Goal: Task Accomplishment & Management: Use online tool/utility

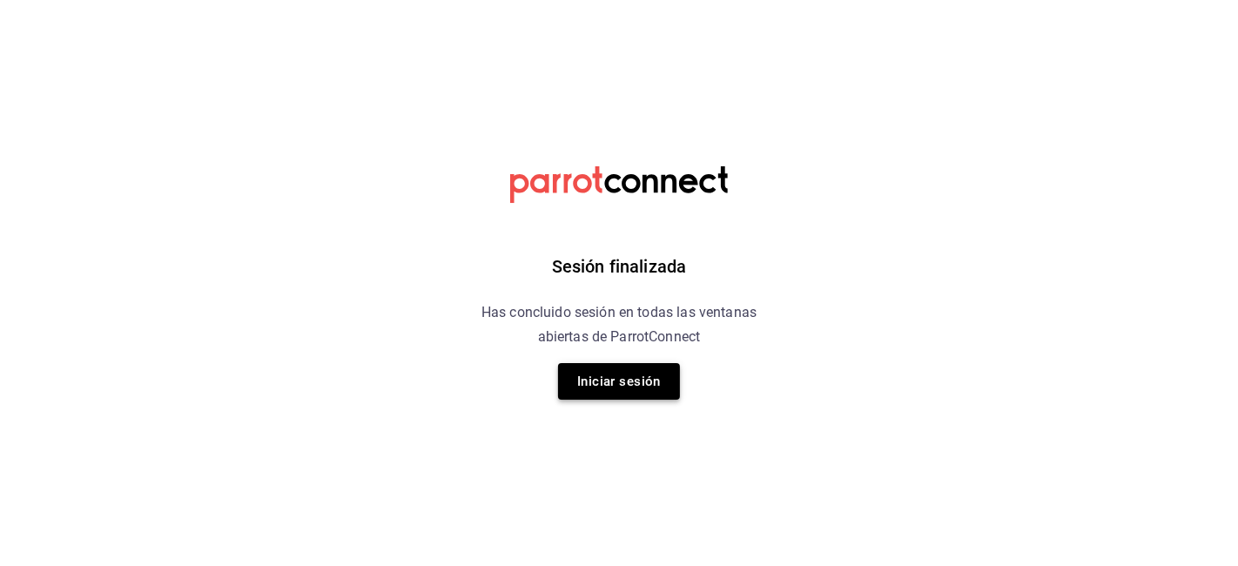
click at [627, 385] on button "Iniciar sesión" at bounding box center [619, 381] width 122 height 37
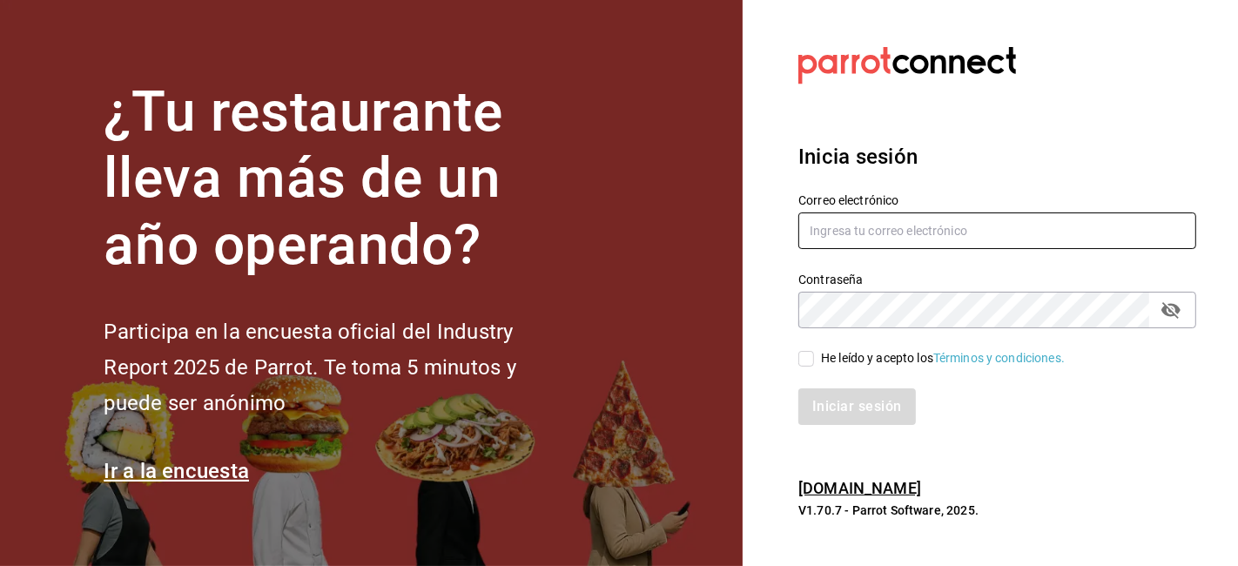
type input "admon@hotelespuntomx.com"
click at [809, 361] on input "He leído y acepto los Términos y condiciones." at bounding box center [806, 359] width 16 height 16
checkbox input "true"
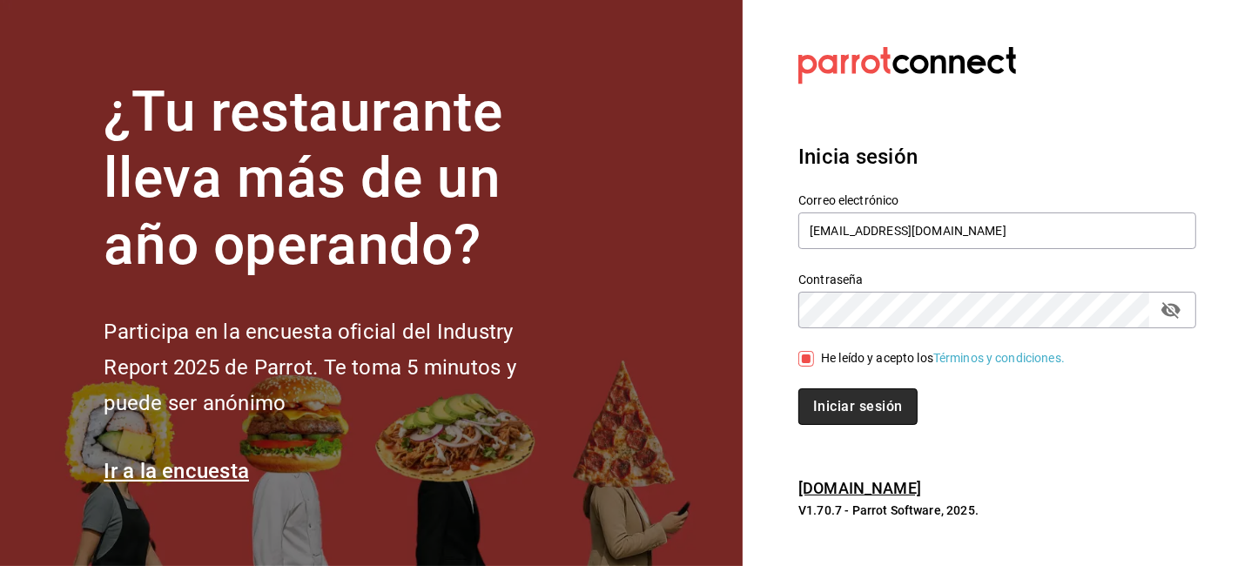
click at [818, 419] on button "Iniciar sesión" at bounding box center [857, 406] width 118 height 37
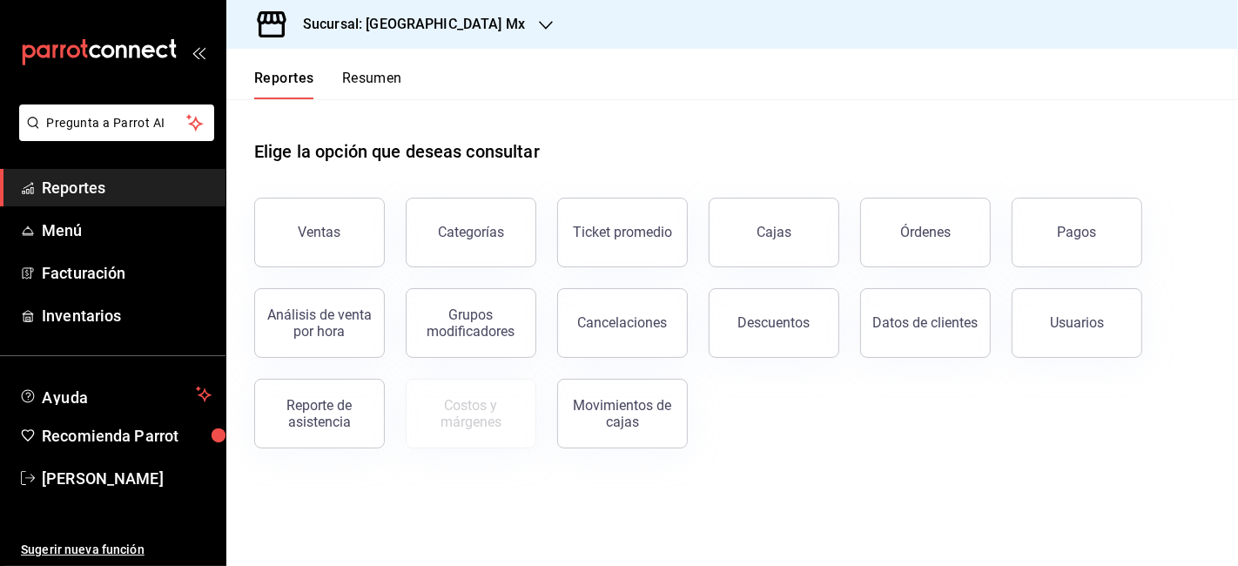
click at [459, 30] on h3 "Sucursal: [GEOGRAPHIC_DATA] Mx" at bounding box center [407, 24] width 236 height 21
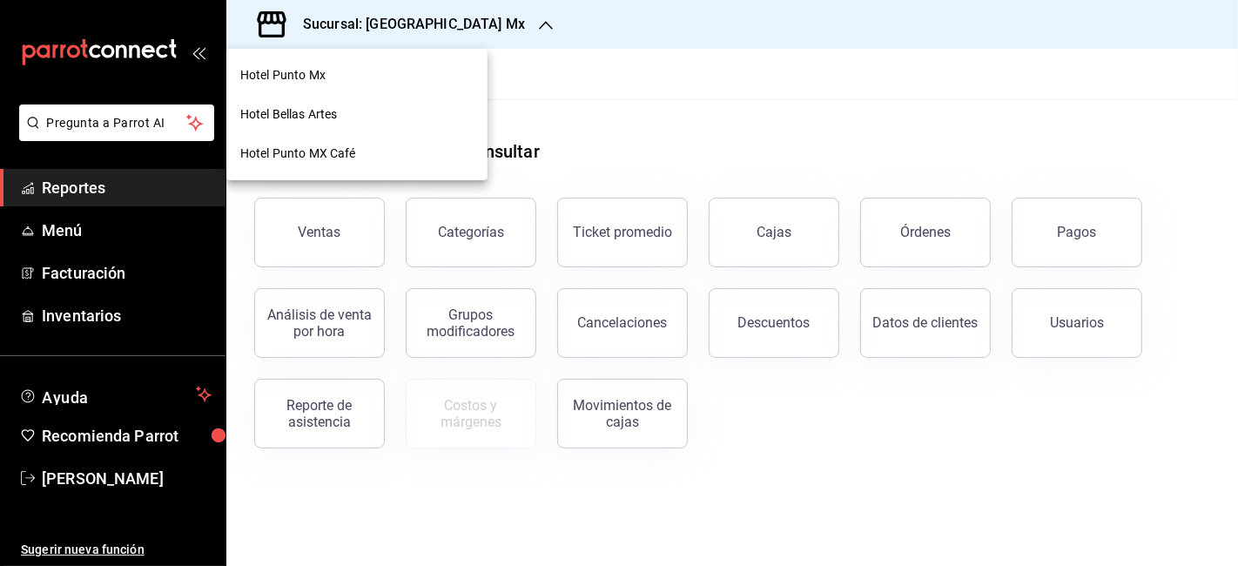
click at [310, 117] on span "Hotel Bellas Artes" at bounding box center [288, 114] width 97 height 18
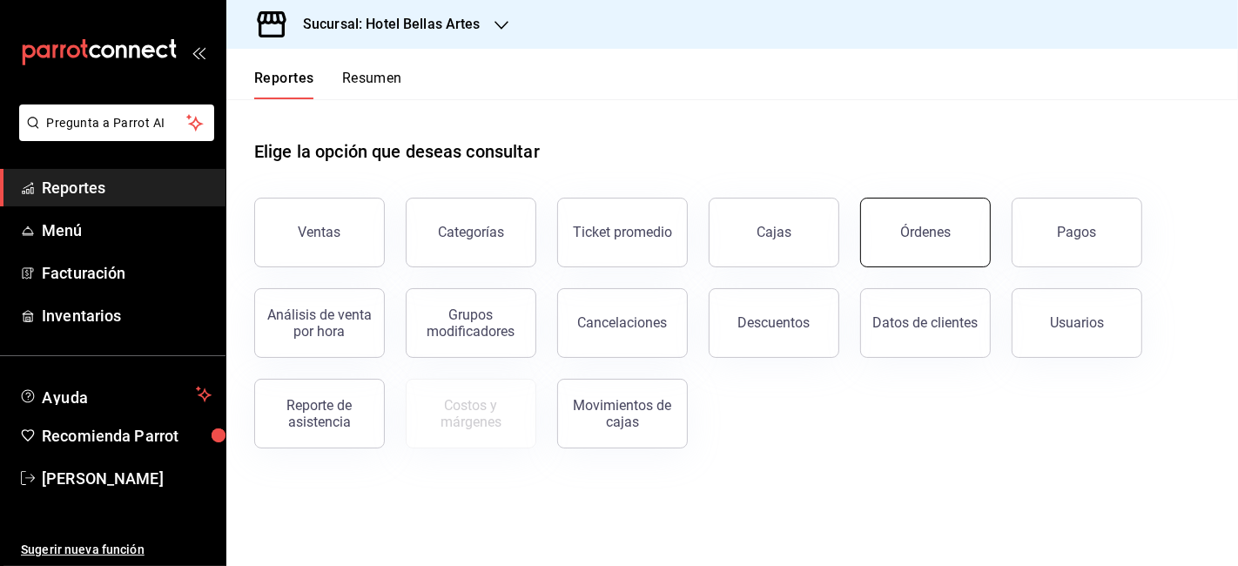
click at [931, 232] on div "Órdenes" at bounding box center [925, 232] width 50 height 17
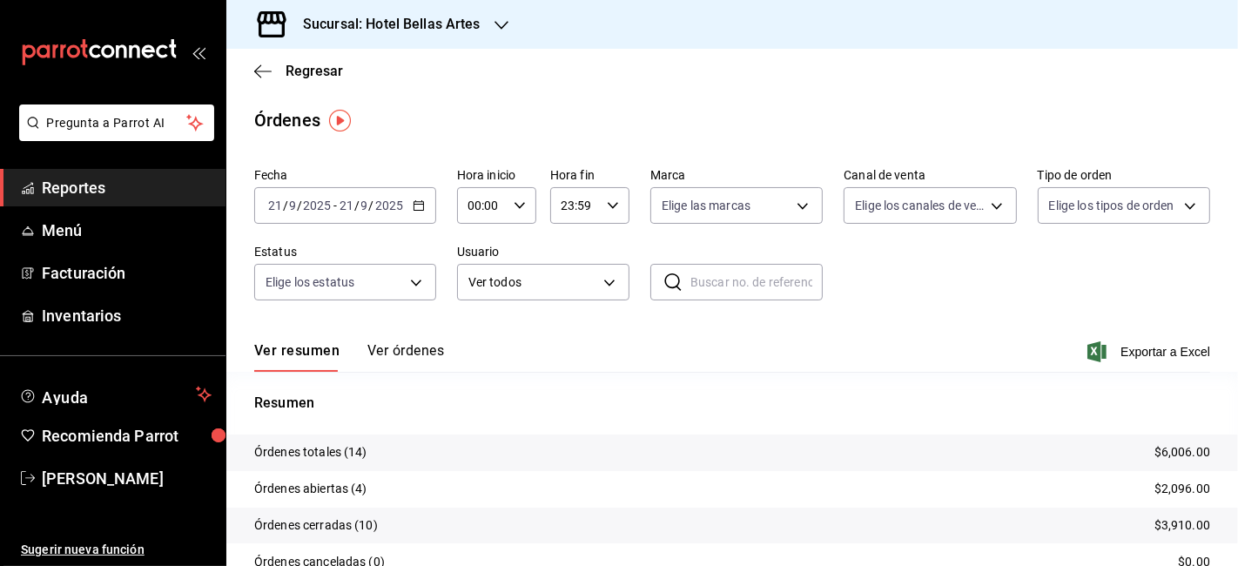
click at [397, 213] on div "[DATE] [DATE] - [DATE] [DATE]" at bounding box center [345, 205] width 182 height 37
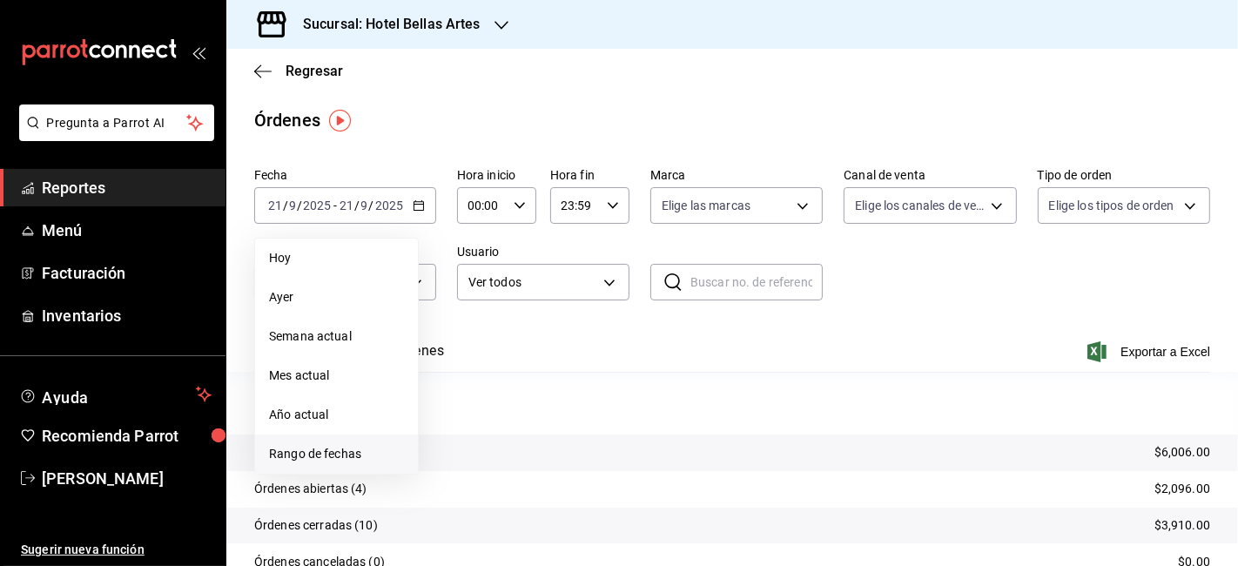
click at [303, 463] on li "Rango de fechas" at bounding box center [336, 453] width 163 height 39
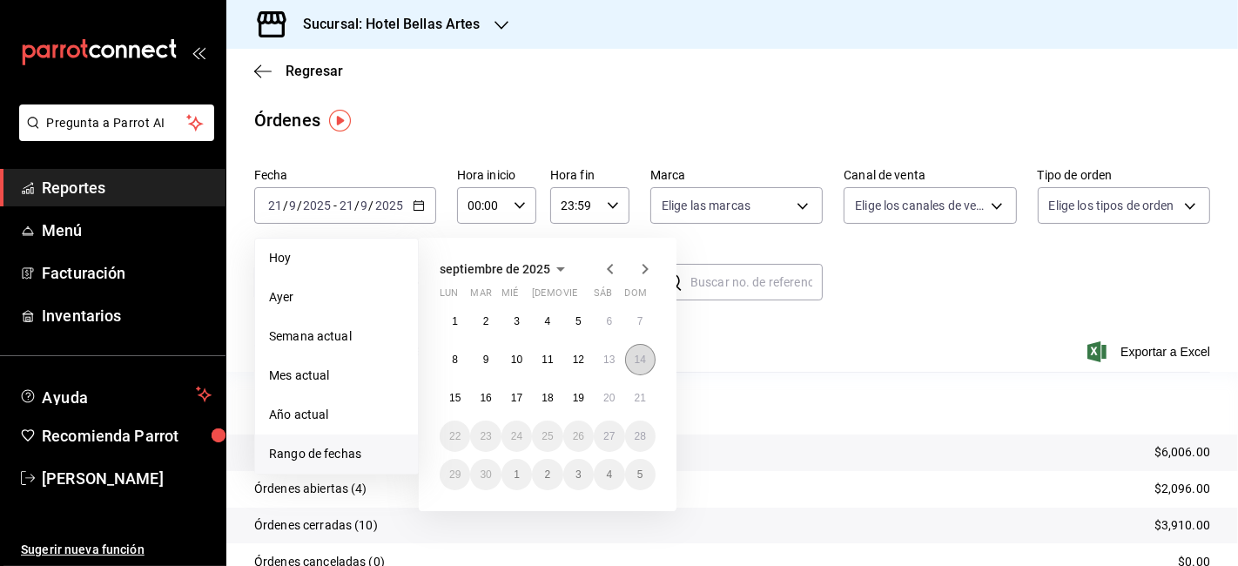
click at [639, 354] on abbr "14" at bounding box center [640, 359] width 11 height 12
click at [615, 402] on button "20" at bounding box center [609, 397] width 30 height 31
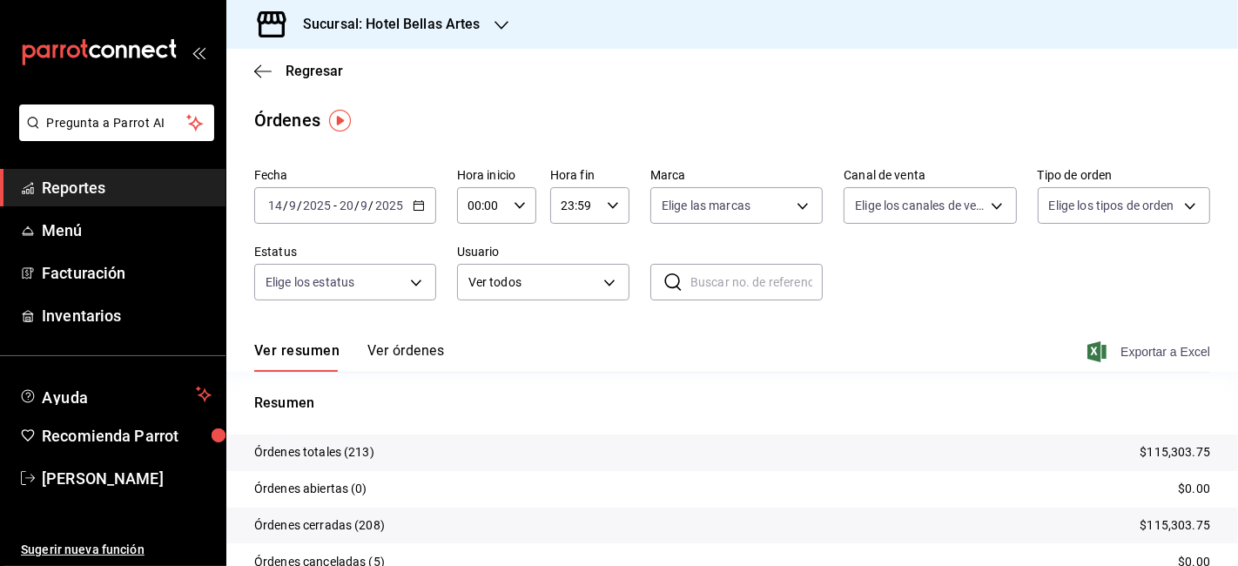
click at [1151, 341] on span "Exportar a Excel" at bounding box center [1150, 351] width 119 height 21
click at [1039, 72] on div "Regresar" at bounding box center [732, 71] width 1012 height 44
click at [313, 65] on span "Regresar" at bounding box center [314, 71] width 57 height 17
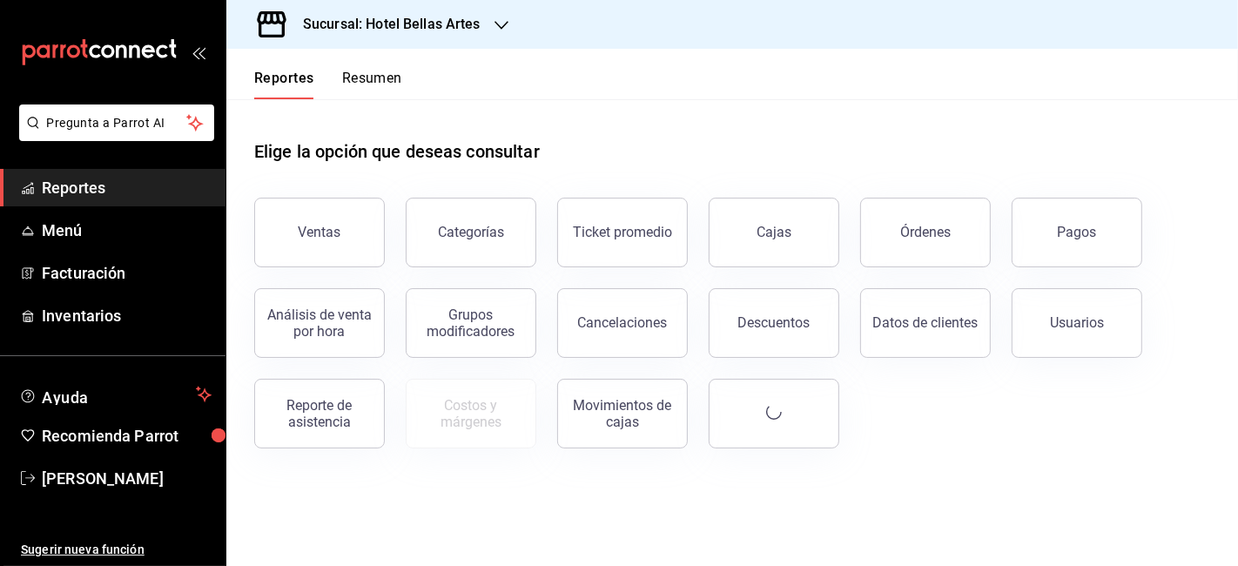
click at [1081, 235] on div "Pagos" at bounding box center [1077, 232] width 39 height 17
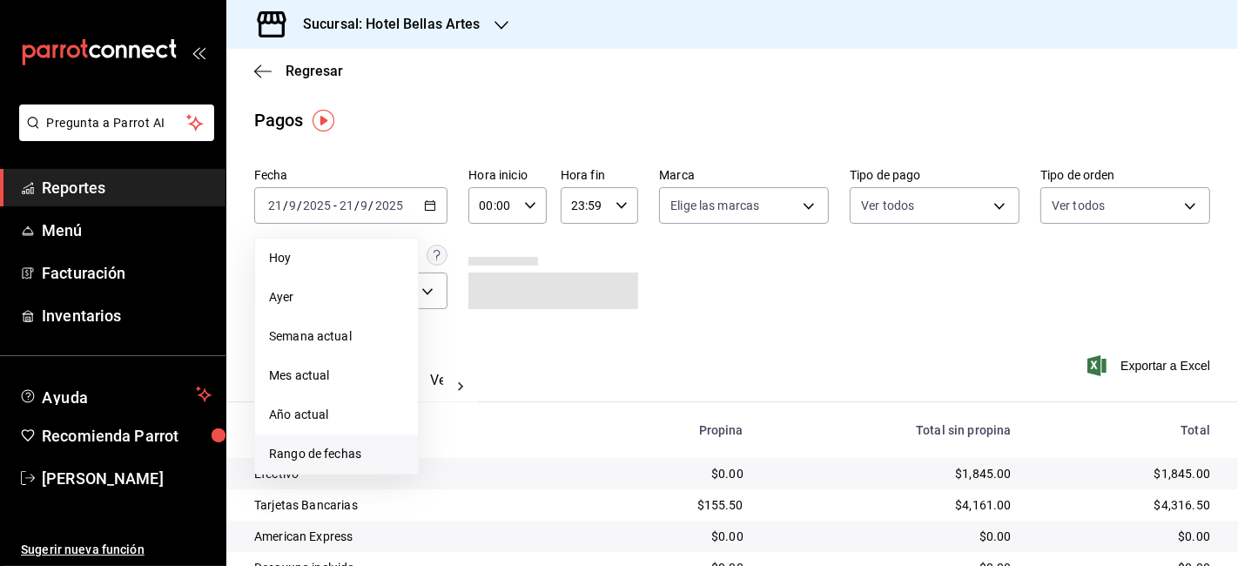
click at [352, 454] on span "Rango de fechas" at bounding box center [336, 454] width 135 height 18
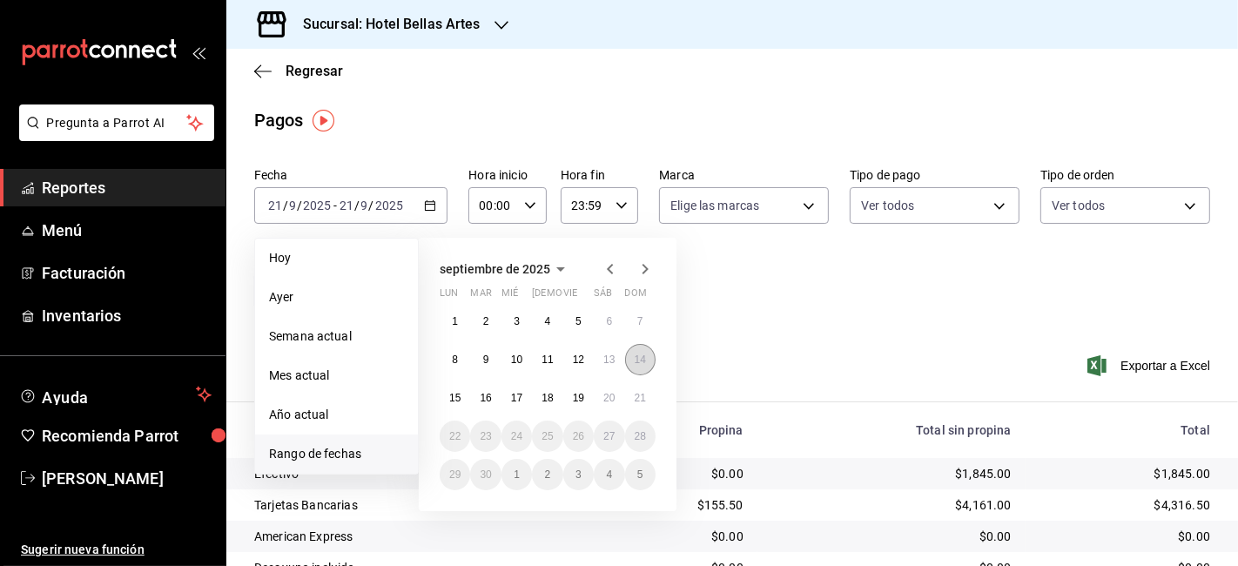
click at [648, 364] on button "14" at bounding box center [640, 359] width 30 height 31
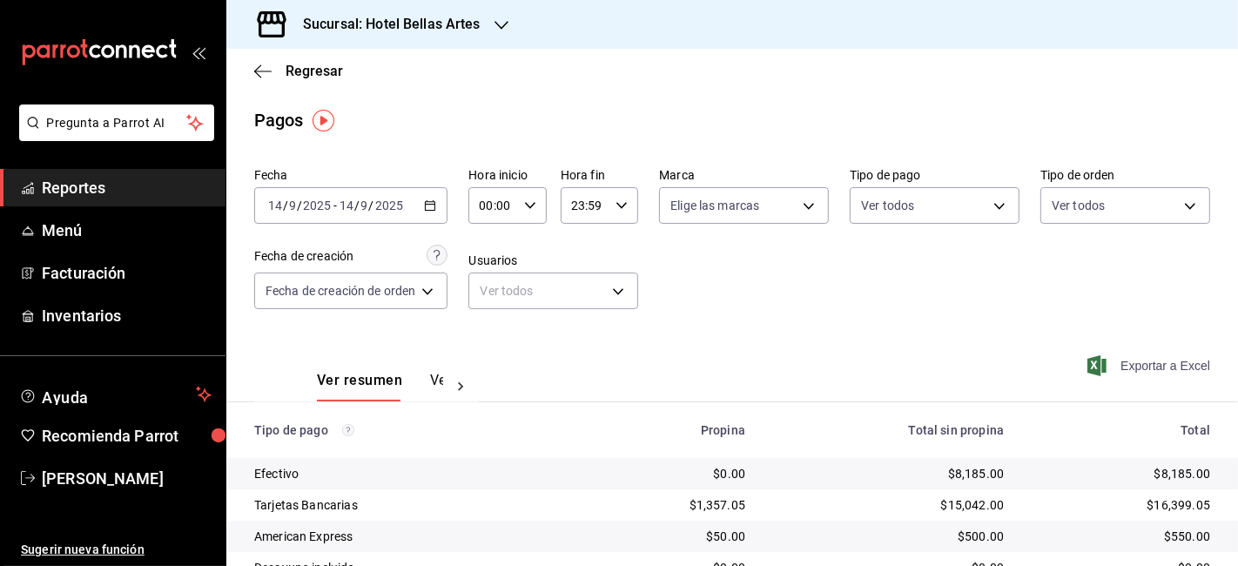
click at [1132, 364] on span "Exportar a Excel" at bounding box center [1150, 365] width 119 height 21
click at [373, 219] on div "[DATE] [DATE] - [DATE] [DATE]" at bounding box center [350, 205] width 193 height 37
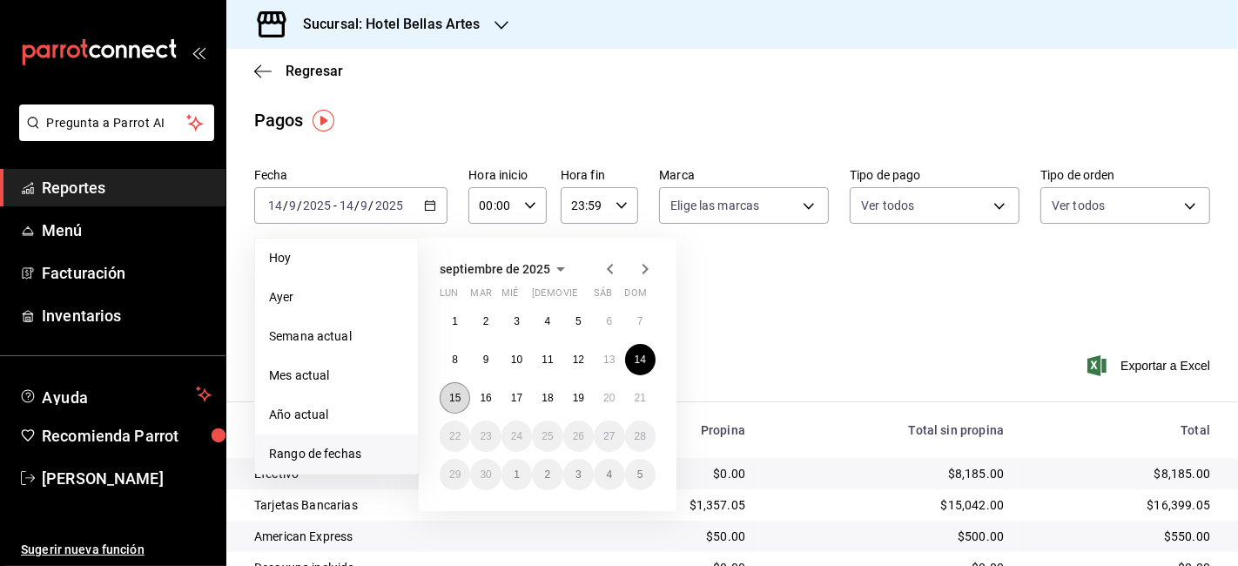
click at [450, 409] on button "15" at bounding box center [455, 397] width 30 height 31
click at [460, 407] on button "15" at bounding box center [455, 397] width 30 height 31
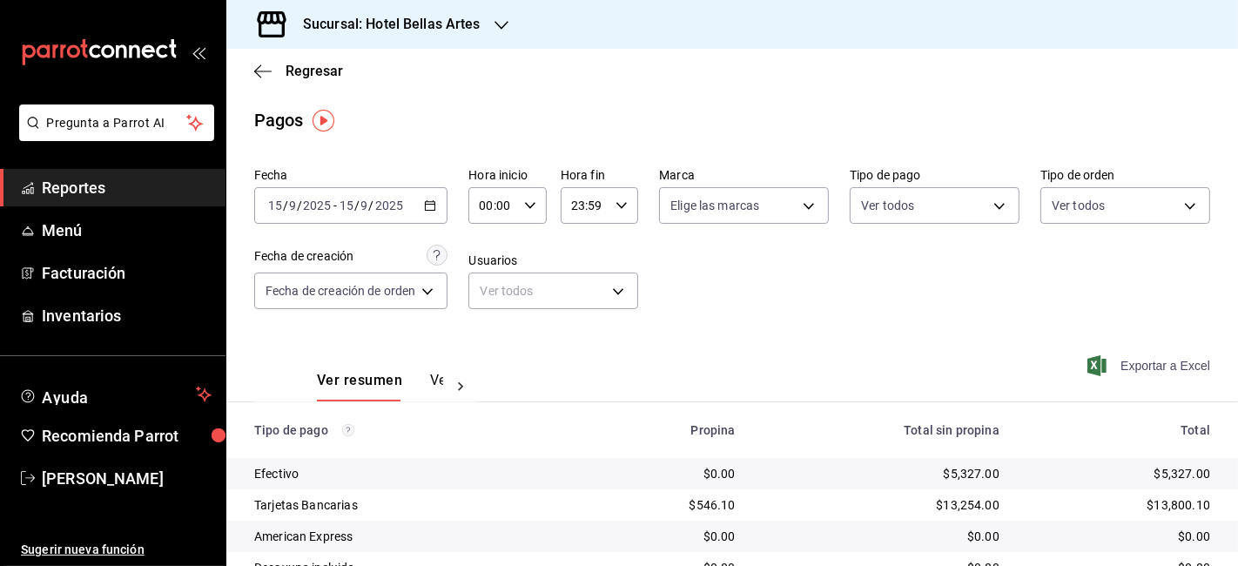
click at [1147, 370] on span "Exportar a Excel" at bounding box center [1150, 365] width 119 height 21
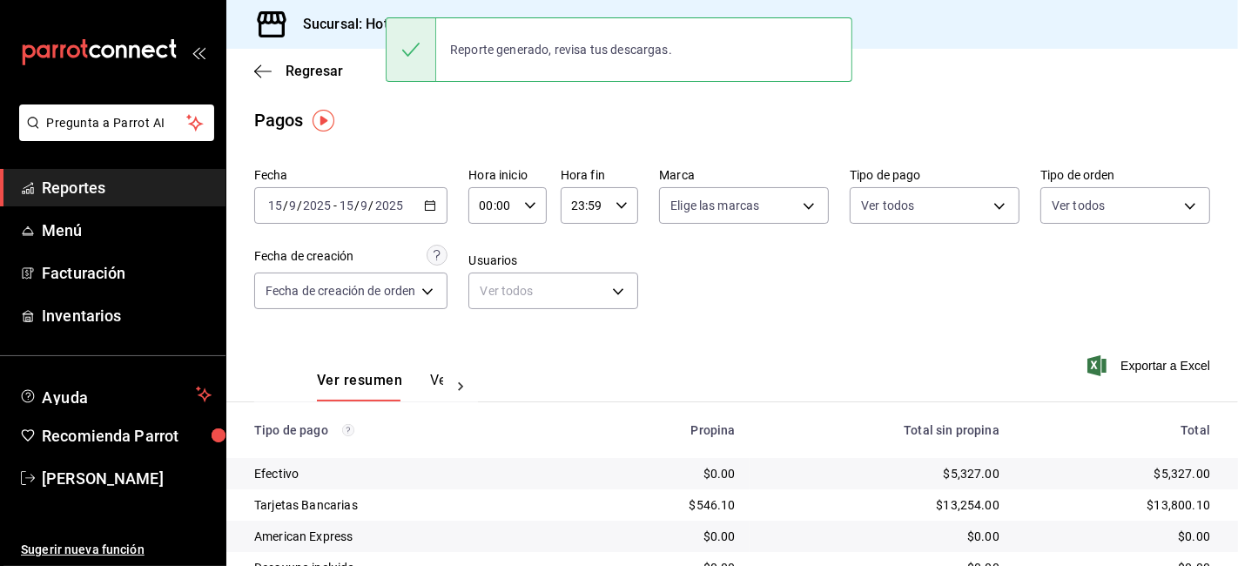
click at [389, 211] on input "2025" at bounding box center [389, 205] width 30 height 14
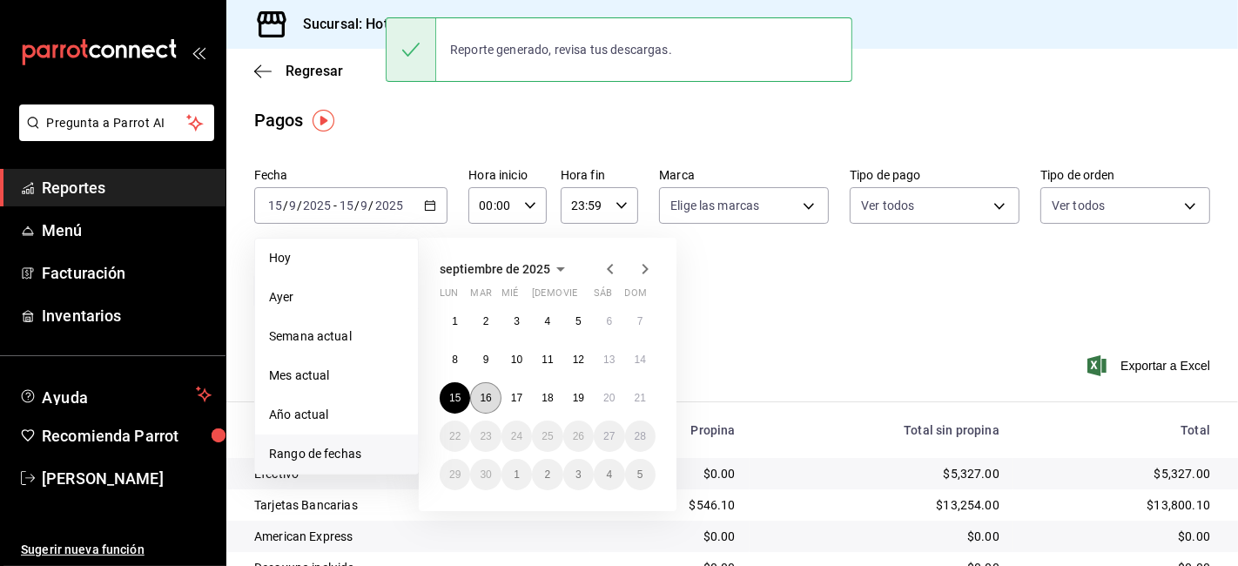
click at [488, 399] on abbr "16" at bounding box center [485, 398] width 11 height 12
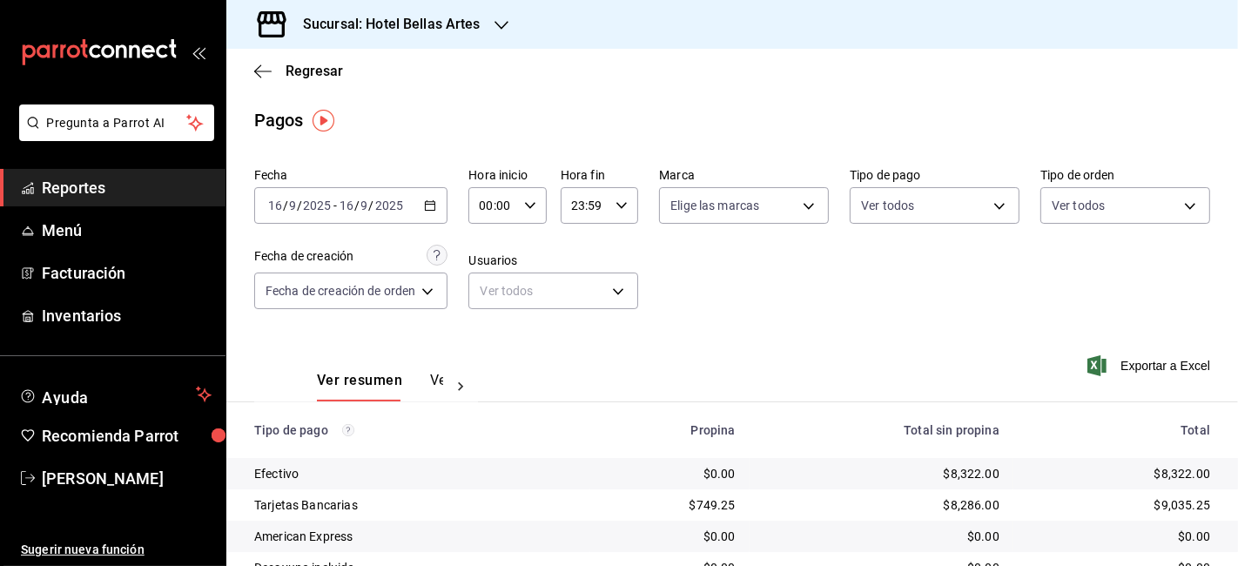
click at [374, 208] on input "2025" at bounding box center [389, 205] width 30 height 14
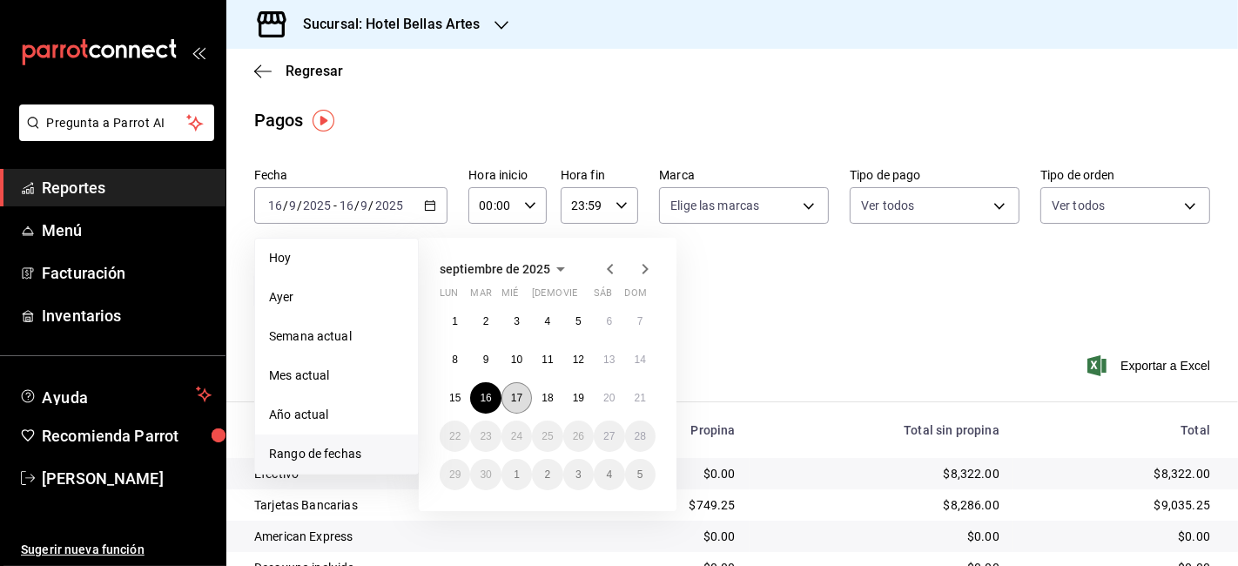
click at [522, 407] on button "17" at bounding box center [516, 397] width 30 height 31
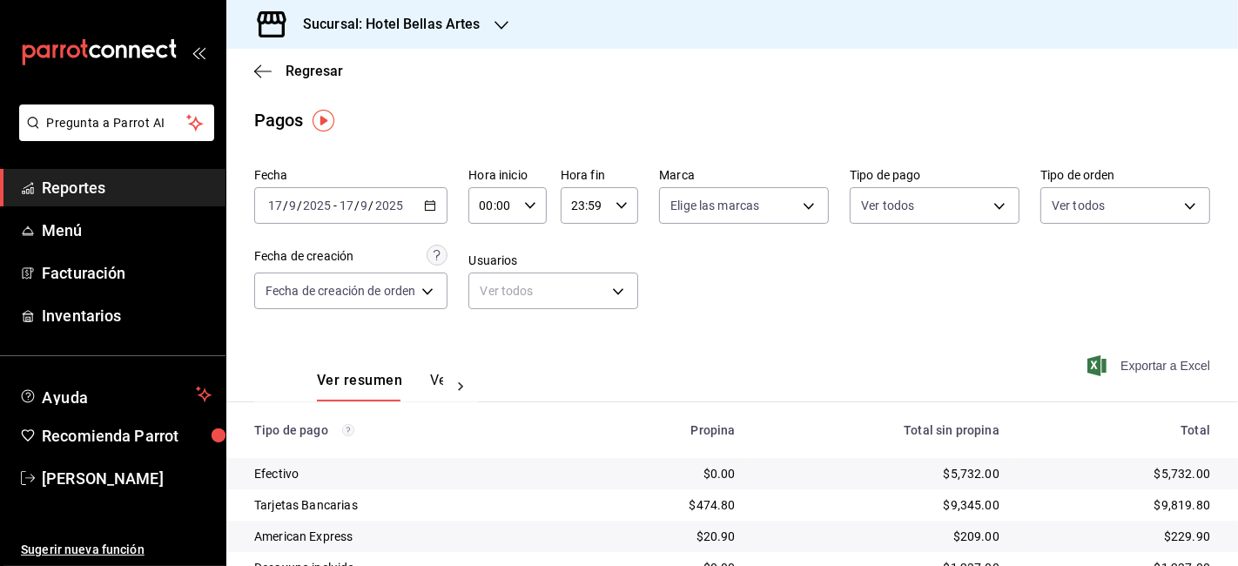
click at [1176, 367] on span "Exportar a Excel" at bounding box center [1150, 365] width 119 height 21
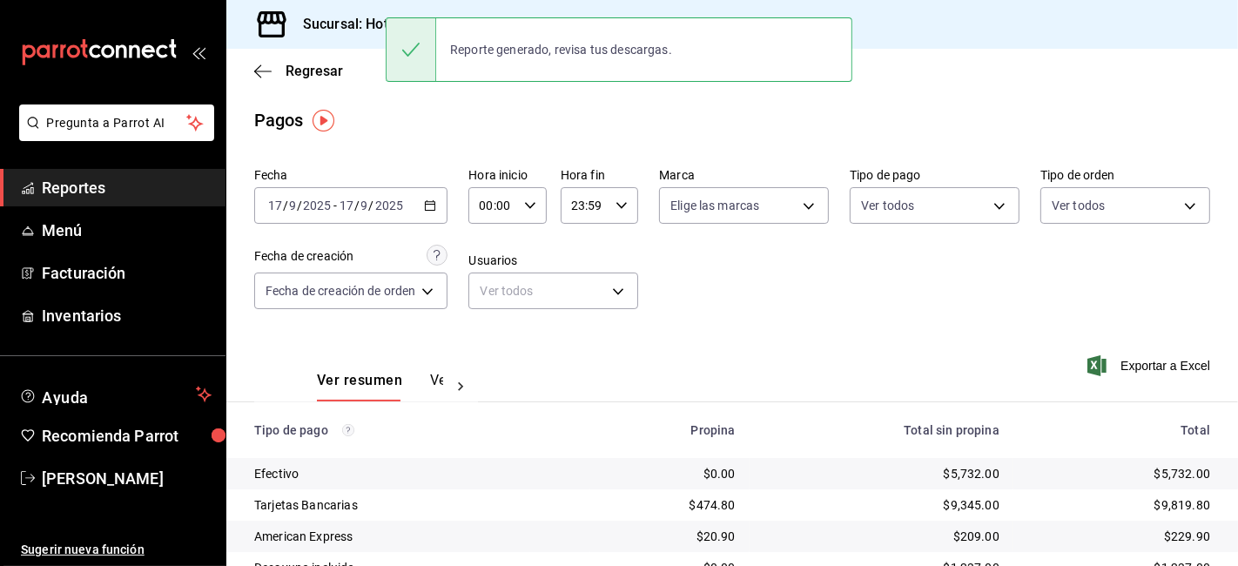
click at [374, 206] on input "2025" at bounding box center [389, 205] width 30 height 14
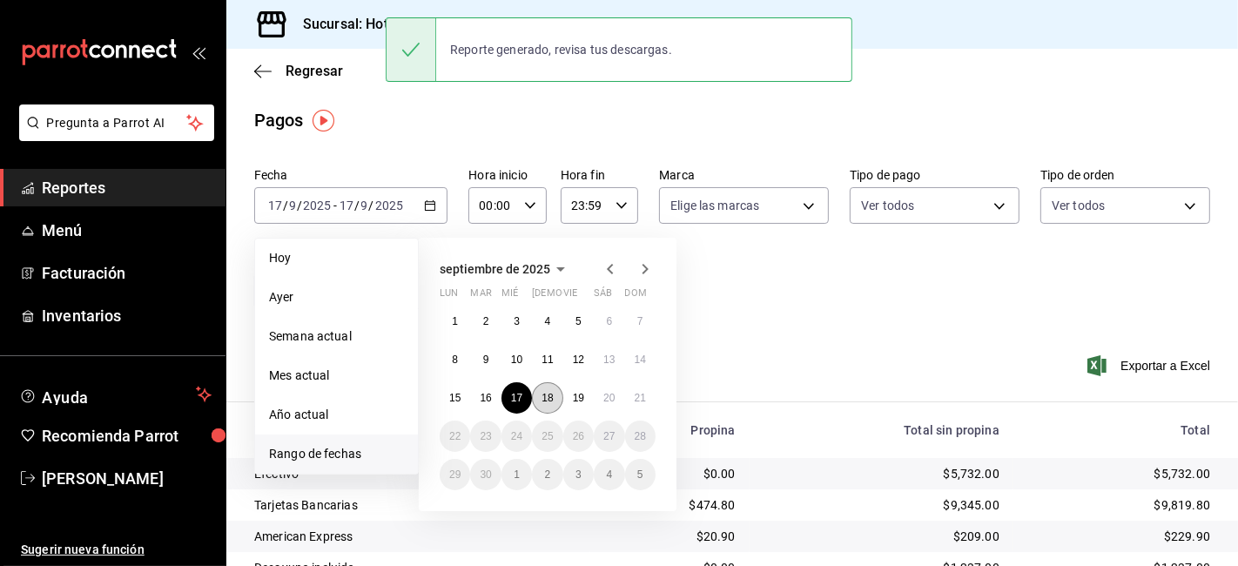
click at [548, 401] on abbr "18" at bounding box center [546, 398] width 11 height 12
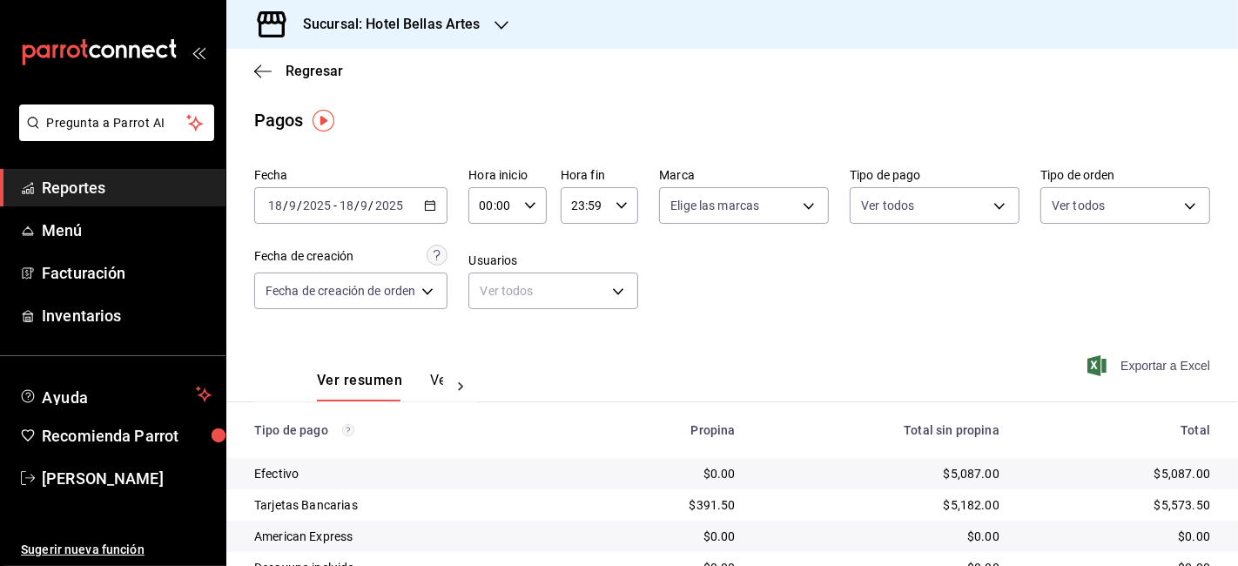
click at [1134, 368] on span "Exportar a Excel" at bounding box center [1150, 365] width 119 height 21
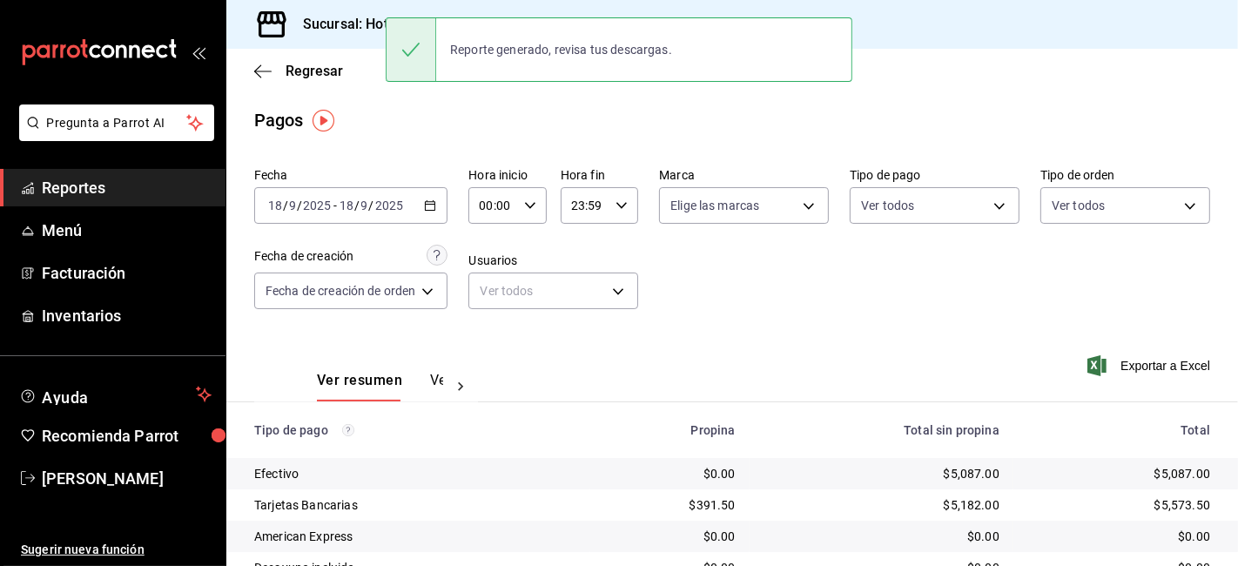
click at [358, 212] on span "/" at bounding box center [356, 205] width 5 height 14
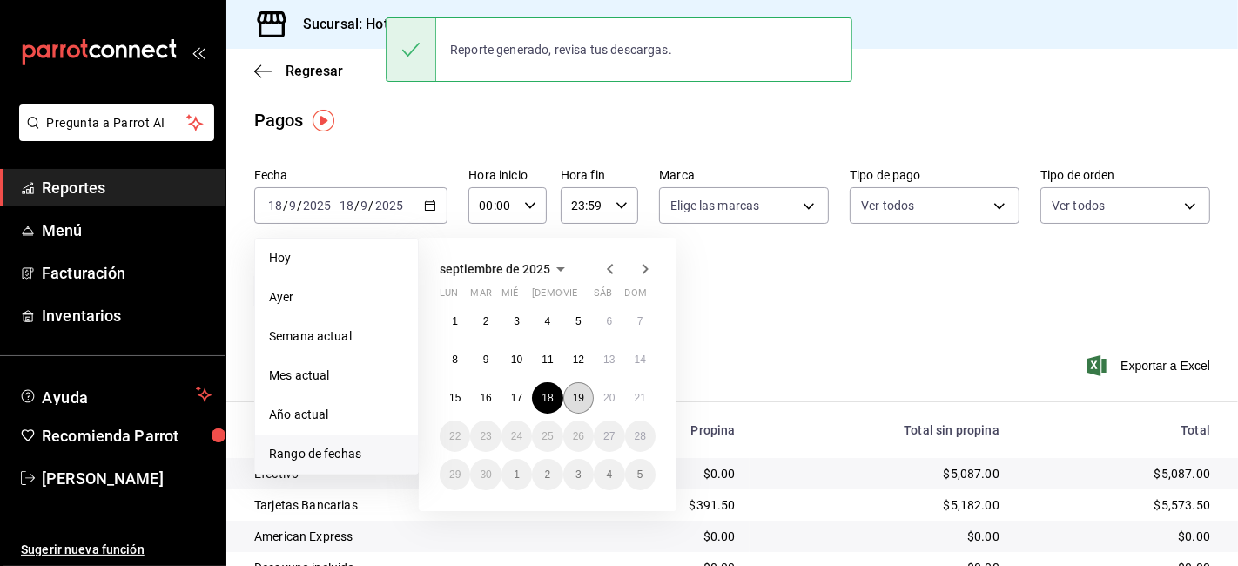
click at [575, 396] on abbr "19" at bounding box center [578, 398] width 11 height 12
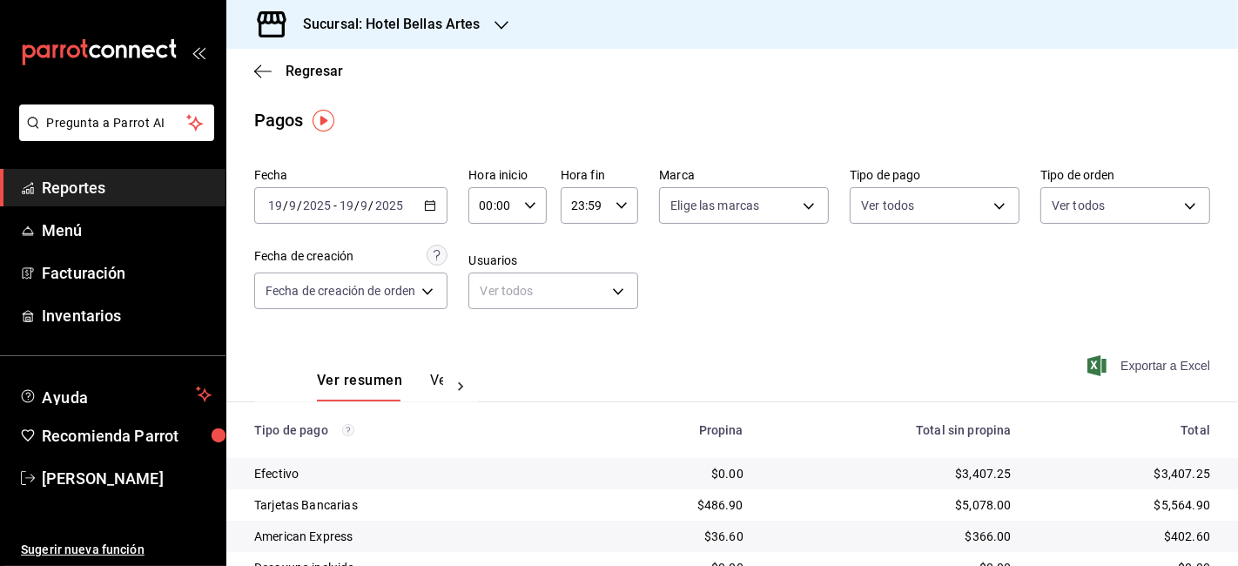
click at [1168, 358] on span "Exportar a Excel" at bounding box center [1150, 365] width 119 height 21
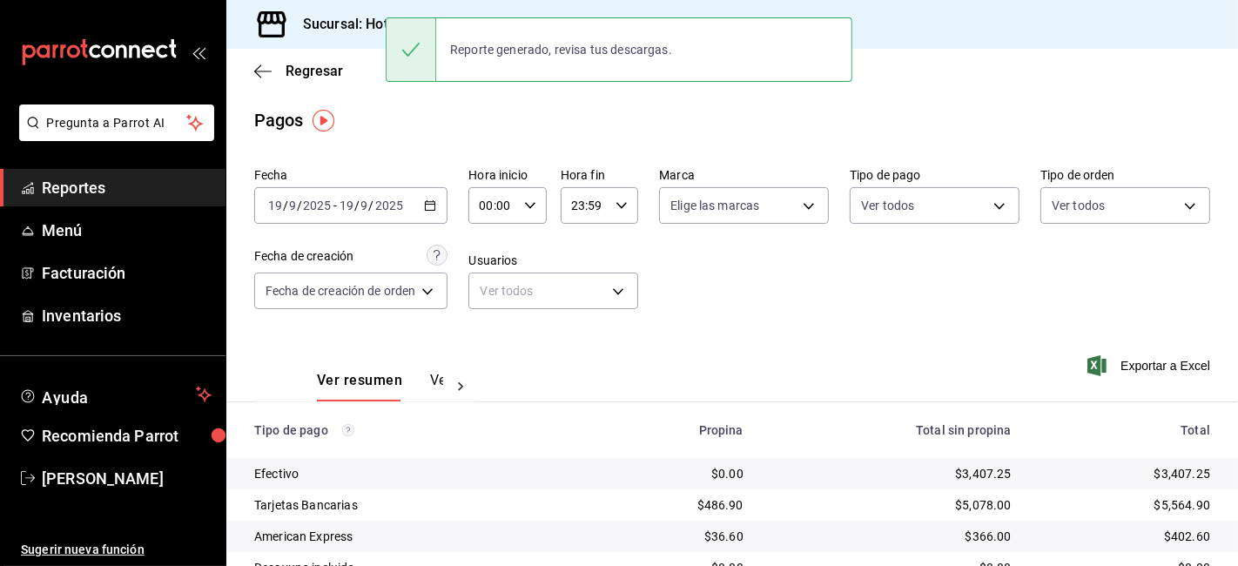
click at [403, 202] on div "[DATE] [DATE]" at bounding box center [371, 205] width 68 height 14
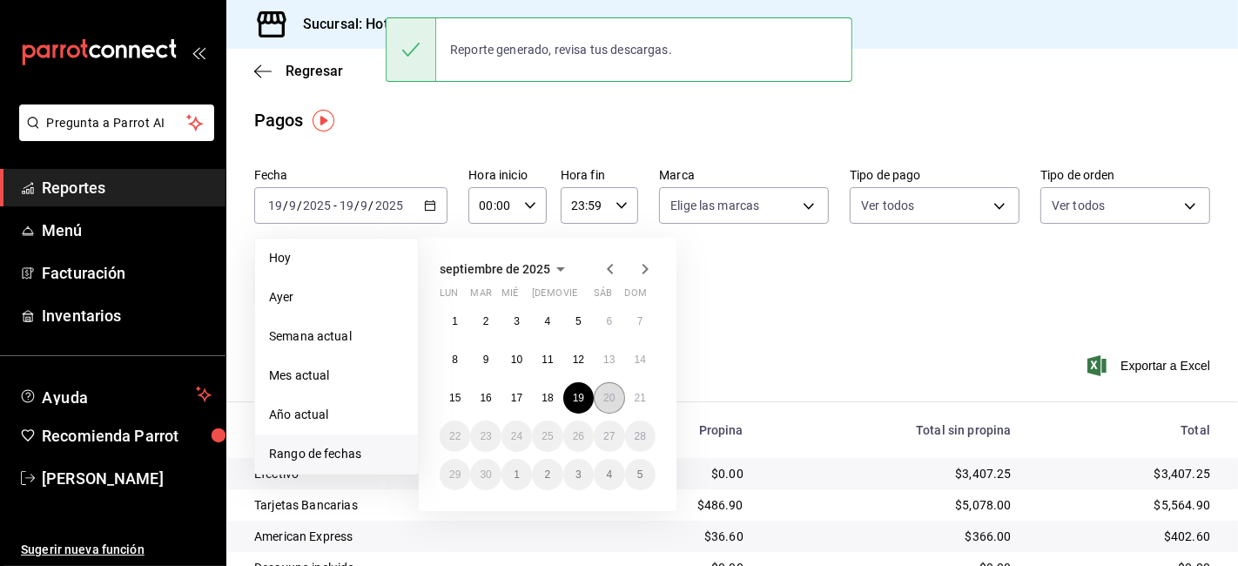
click at [603, 401] on abbr "20" at bounding box center [608, 398] width 11 height 12
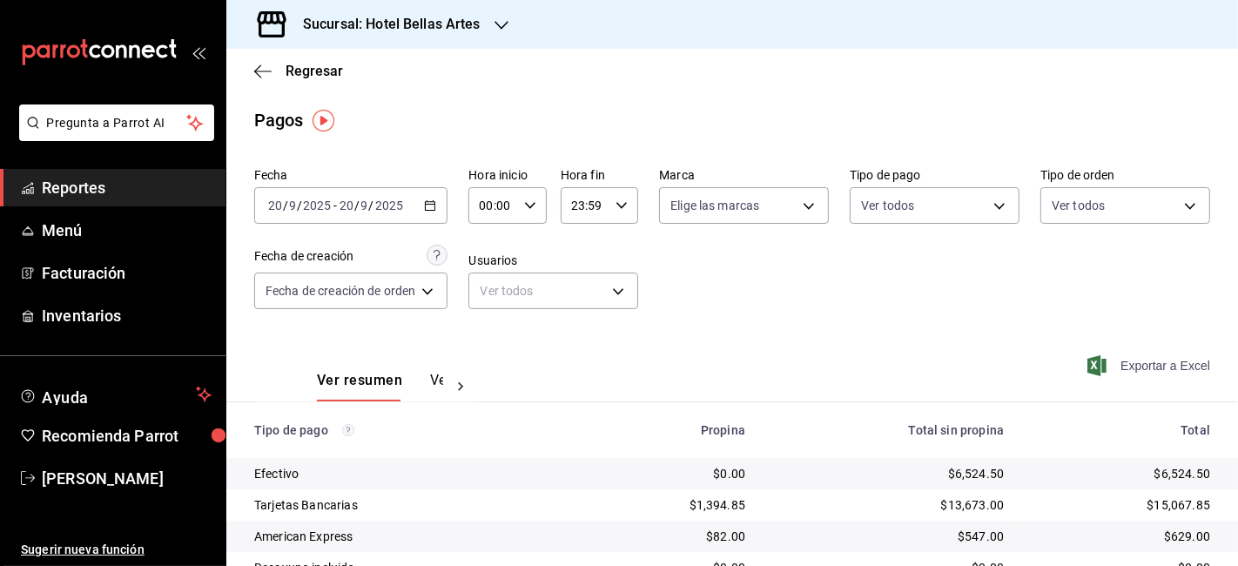
click at [1152, 362] on span "Exportar a Excel" at bounding box center [1150, 365] width 119 height 21
click at [333, 211] on span "-" at bounding box center [334, 205] width 3 height 14
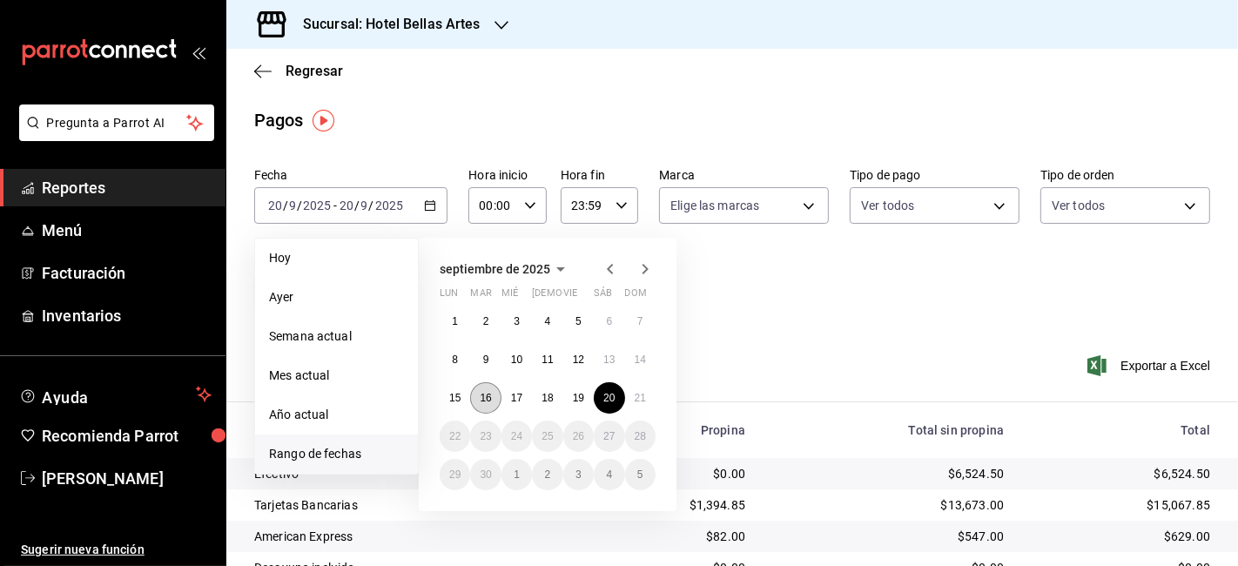
click at [473, 400] on button "16" at bounding box center [485, 397] width 30 height 31
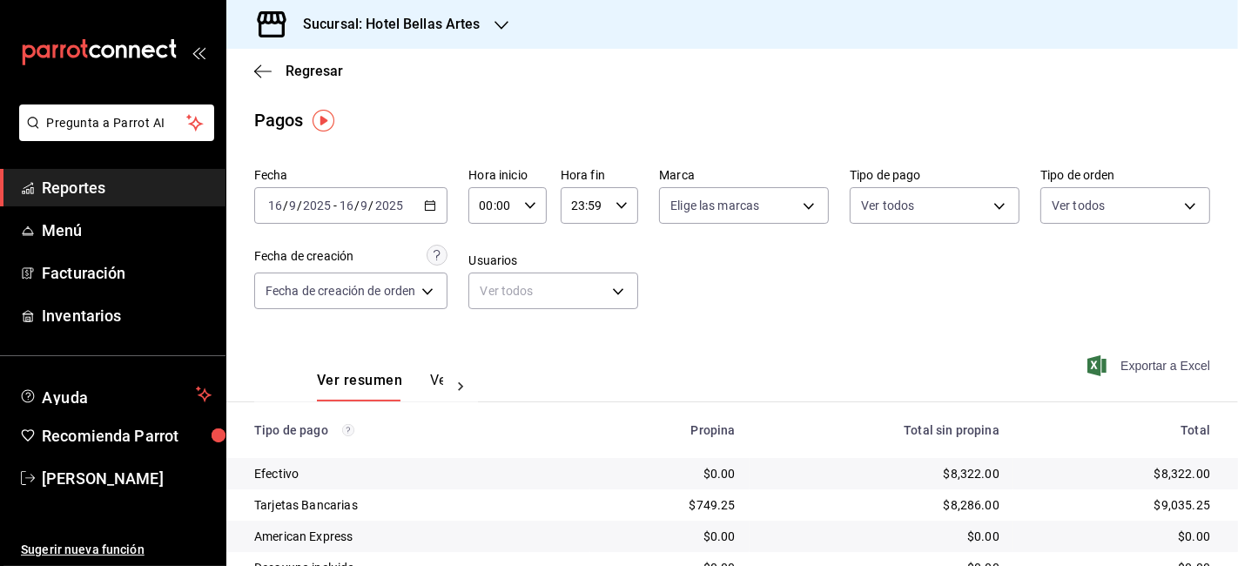
click at [1177, 363] on span "Exportar a Excel" at bounding box center [1150, 365] width 119 height 21
click at [865, 24] on div "Sucursal: Hotel Bellas Artes" at bounding box center [732, 24] width 1012 height 49
click at [366, 204] on input "9" at bounding box center [364, 205] width 9 height 14
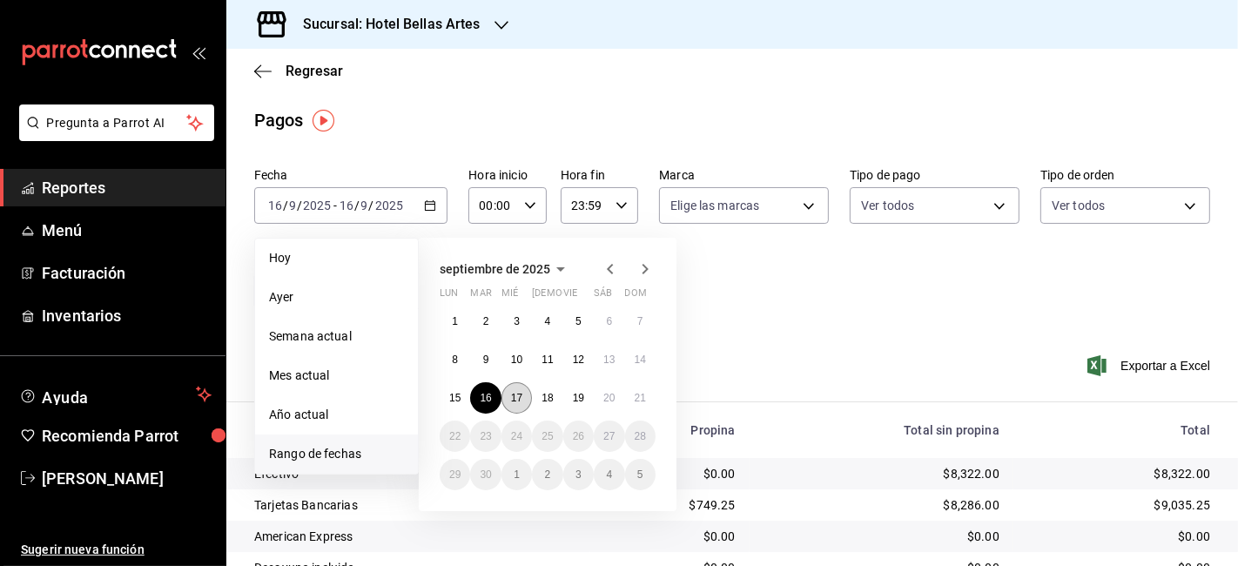
click at [515, 398] on abbr "17" at bounding box center [516, 398] width 11 height 12
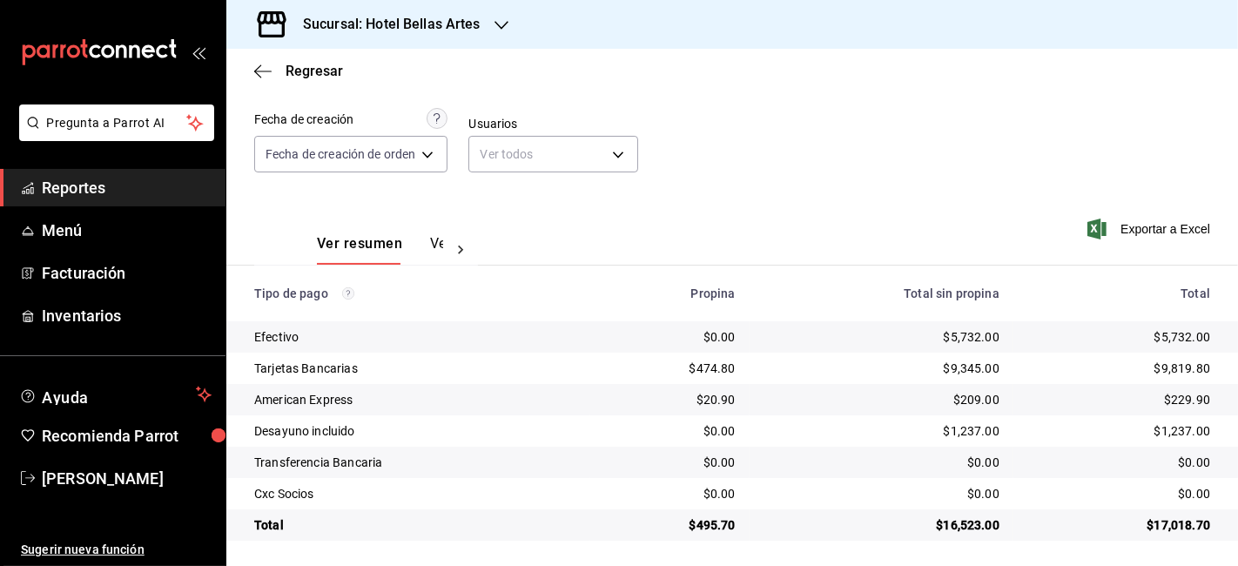
scroll to position [139, 0]
